Goal: Information Seeking & Learning: Learn about a topic

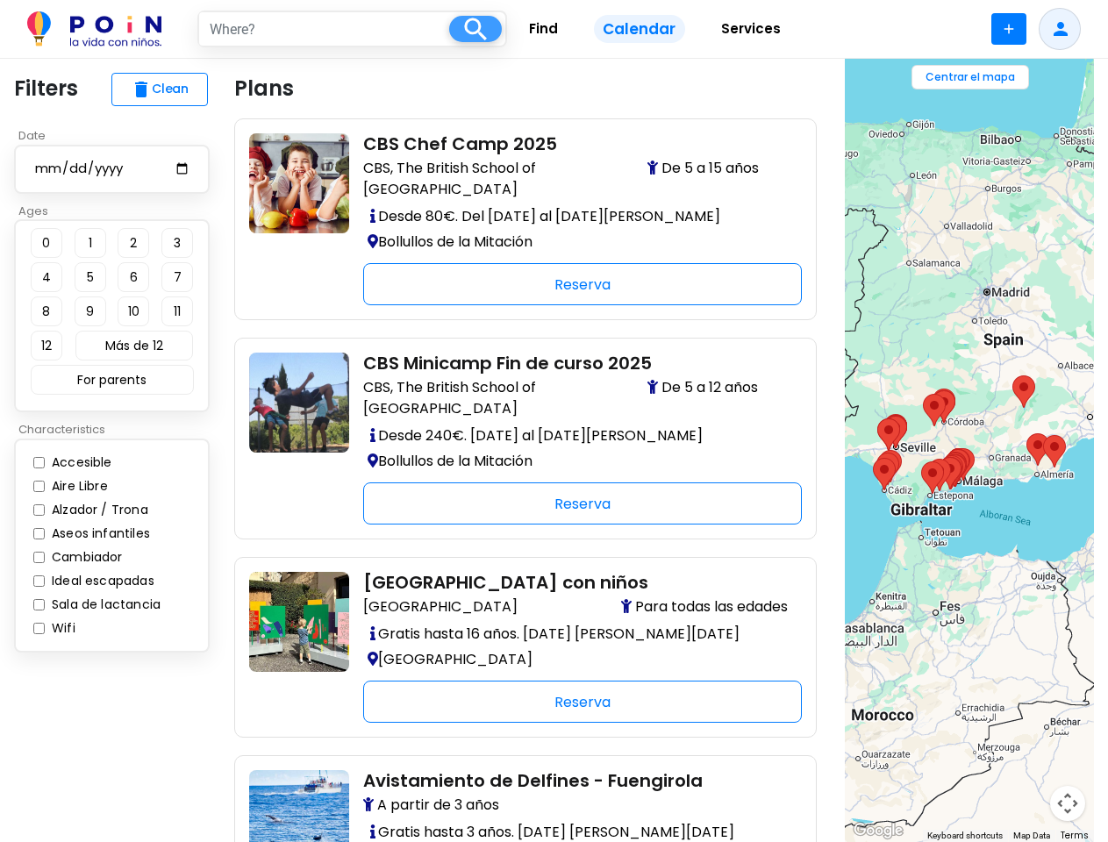
click at [475, 29] on span at bounding box center [475, 29] width 53 height 26
click at [1009, 29] on span at bounding box center [1008, 29] width 35 height 32
click at [1059, 29] on span at bounding box center [1059, 29] width 42 height 42
click at [160, 89] on button "delete Clean" at bounding box center [159, 89] width 96 height 33
click at [46, 243] on button "0" at bounding box center [47, 243] width 32 height 30
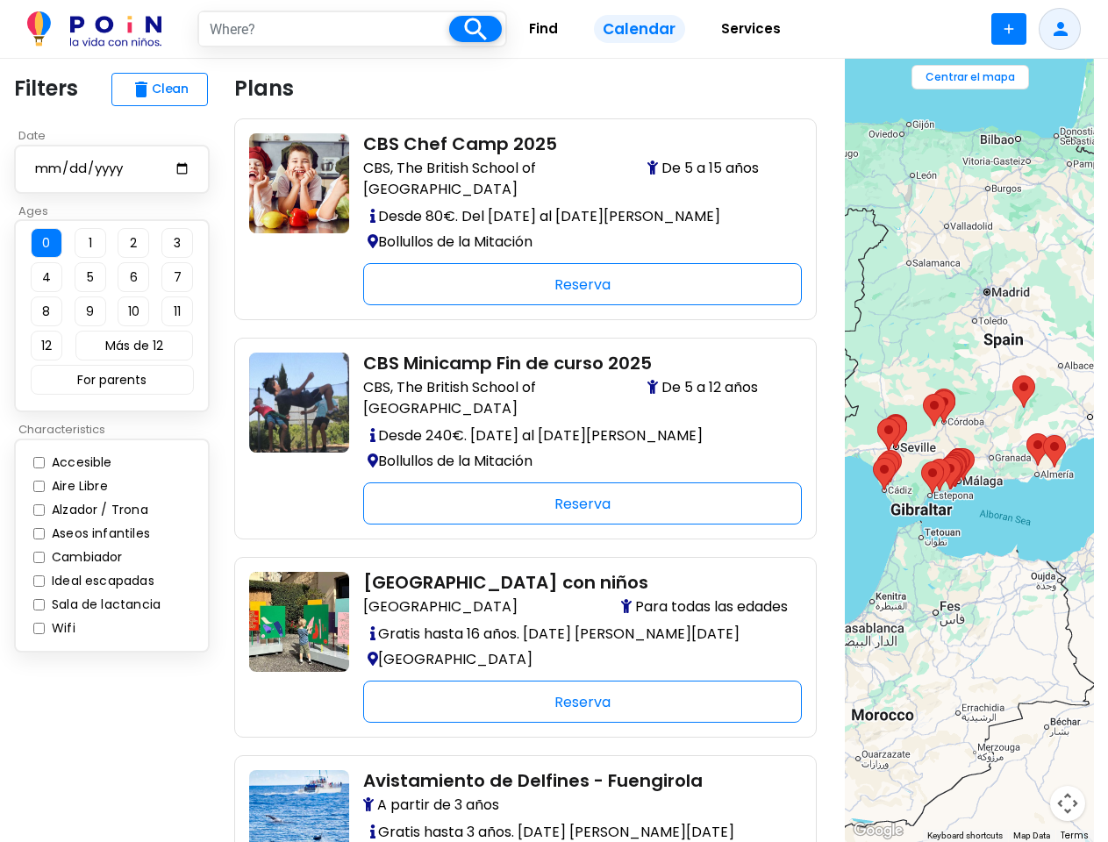
click at [90, 243] on button "1" at bounding box center [91, 243] width 32 height 30
click at [133, 243] on button "2" at bounding box center [134, 243] width 32 height 30
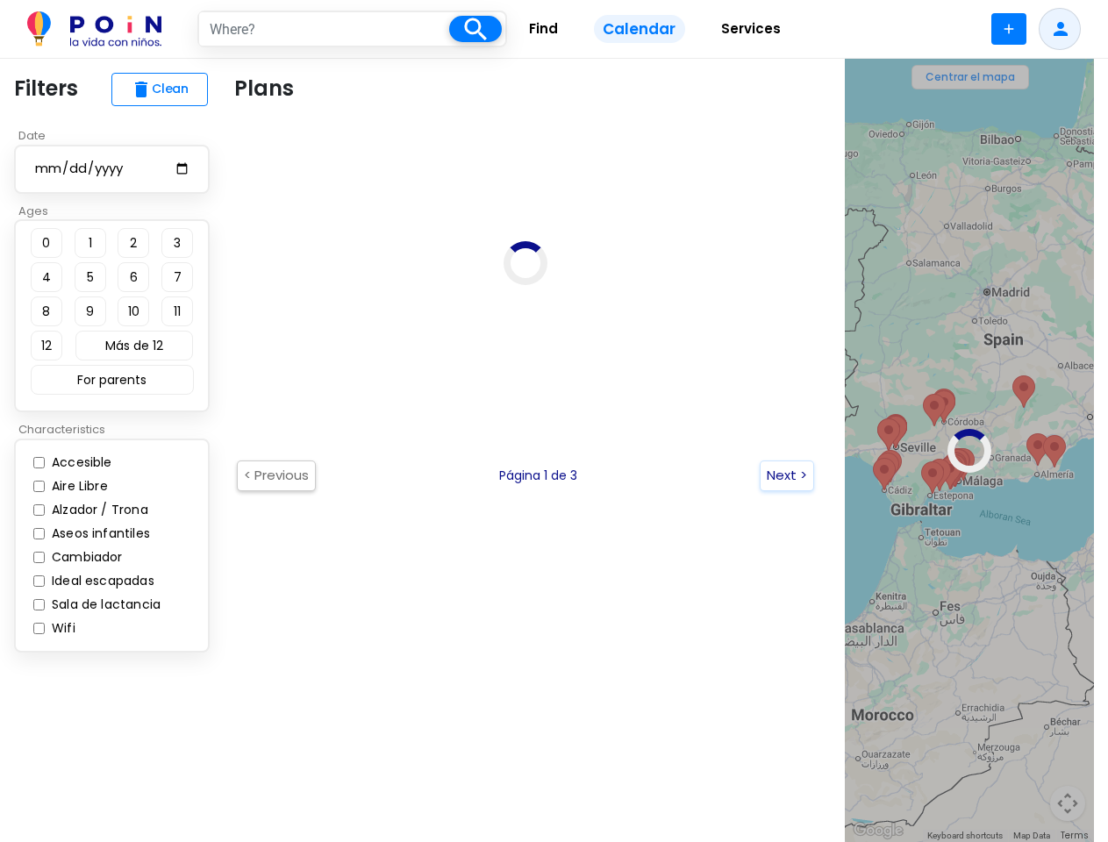
click at [177, 243] on button "3" at bounding box center [177, 243] width 32 height 30
click at [46, 277] on button "4" at bounding box center [47, 277] width 32 height 30
click at [90, 277] on button "5" at bounding box center [91, 277] width 32 height 30
